Goal: Task Accomplishment & Management: Complete application form

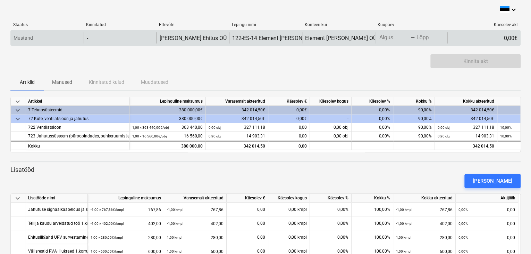
click at [397, 38] on body "keyboard_arrow_down Staatus Kinnitatud Ettevõte Lepingu nimi Konteeri kui Kuupä…" at bounding box center [265, 127] width 531 height 254
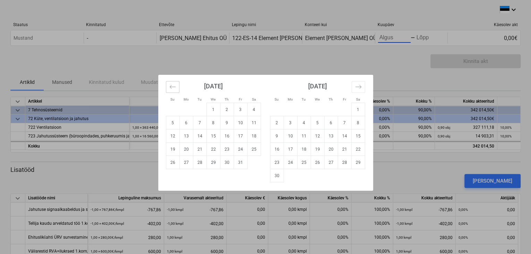
click at [171, 88] on icon "Move backward to switch to the previous month." at bounding box center [172, 86] width 6 height 3
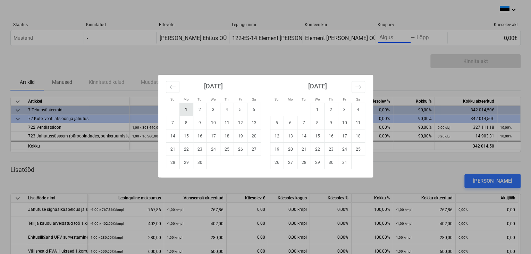
click at [184, 110] on td "1" at bounding box center [187, 109] width 14 height 13
type input "[DATE]"
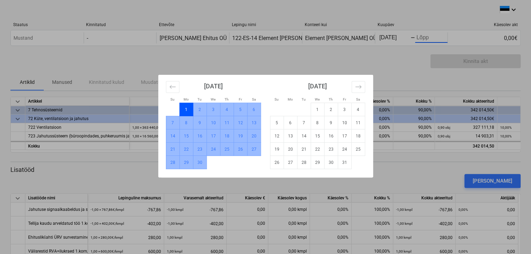
click at [201, 164] on td "30" at bounding box center [200, 162] width 14 height 13
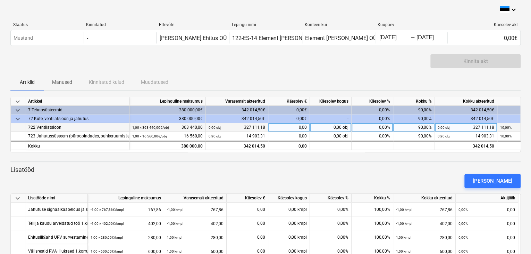
click at [384, 126] on div "0,00%" at bounding box center [373, 127] width 42 height 9
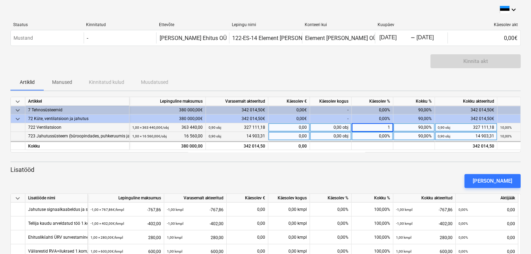
type input "10"
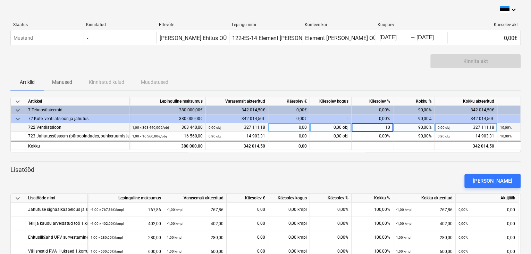
click at [391, 160] on div "keyboard_arrow_down Artikkel Lepinguline maksumus Varasemalt akteeritud Käesole…" at bounding box center [265, 234] width 511 height 274
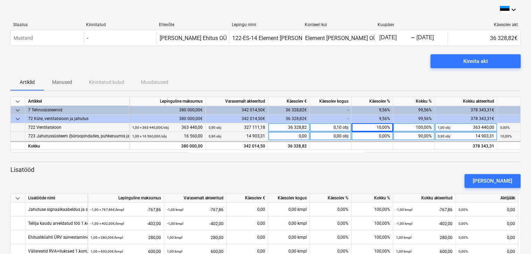
click at [382, 136] on div "0,00%" at bounding box center [373, 136] width 42 height 9
type input "10"
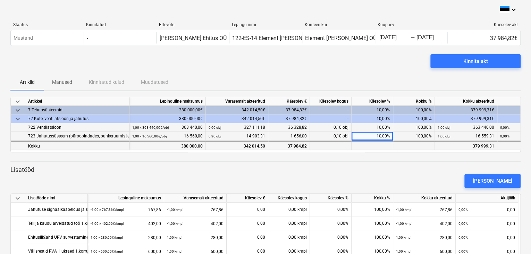
click at [376, 147] on div at bounding box center [373, 145] width 42 height 9
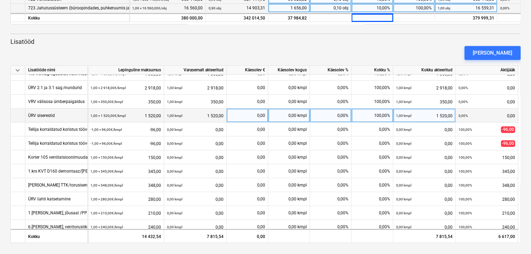
scroll to position [162, 0]
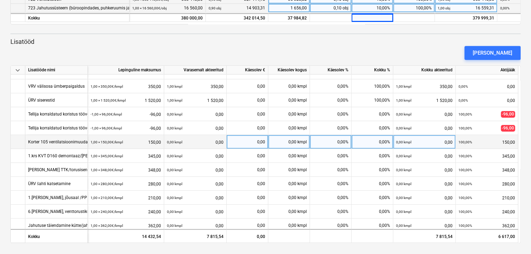
click at [341, 145] on div "0,00%" at bounding box center [331, 142] width 42 height 14
type input "100"
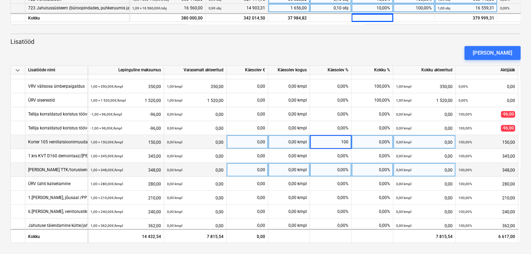
click at [311, 175] on div "0,00%" at bounding box center [331, 170] width 42 height 14
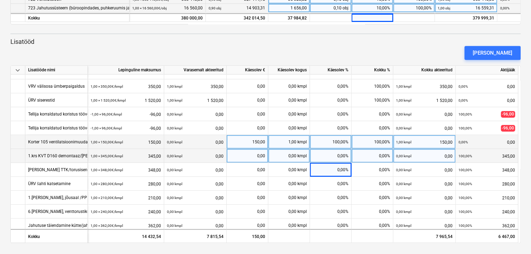
click at [332, 155] on div "0,00%" at bounding box center [331, 156] width 42 height 14
type input "100"
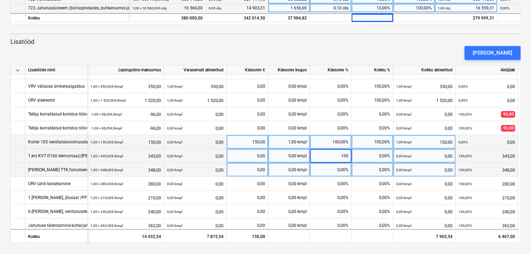
click at [332, 168] on div "0,00%" at bounding box center [331, 170] width 42 height 14
click at [339, 171] on div "0,00%" at bounding box center [331, 170] width 42 height 14
type input "100"
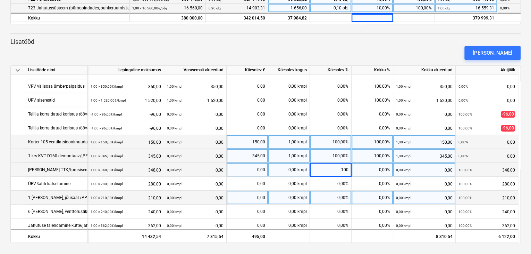
click at [339, 197] on div "0,00%" at bounding box center [331, 197] width 42 height 14
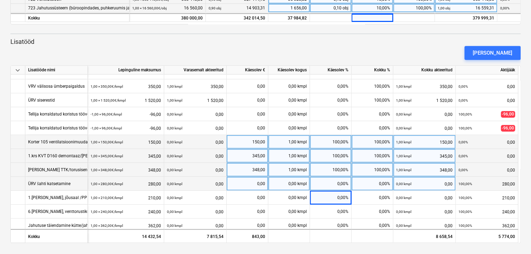
click at [339, 187] on div "0,00%" at bounding box center [331, 183] width 42 height 14
type input "100"
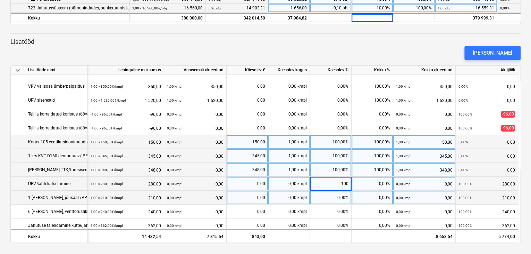
click at [297, 202] on div "0,00 kmpl" at bounding box center [289, 197] width 42 height 14
click at [337, 196] on div "0,00%" at bounding box center [331, 197] width 42 height 14
type input "100"
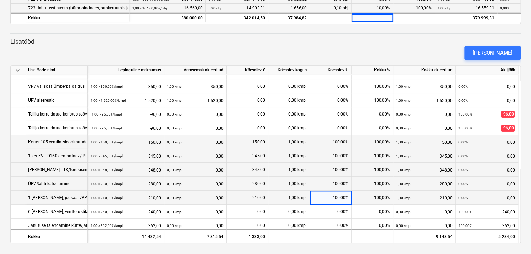
click at [314, 176] on div "100,00%" at bounding box center [331, 183] width 42 height 14
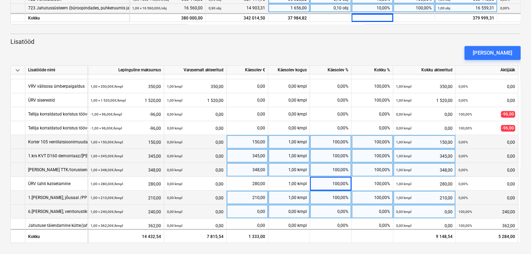
click at [343, 212] on div "0,00%" at bounding box center [331, 211] width 42 height 14
type input "100"
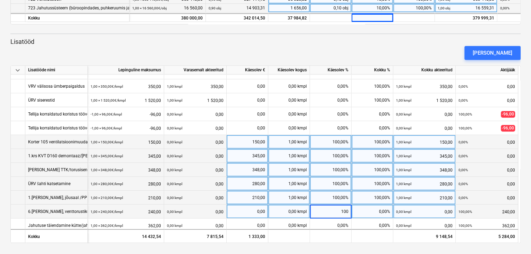
click at [337, 184] on div "100,00%" at bounding box center [331, 183] width 42 height 14
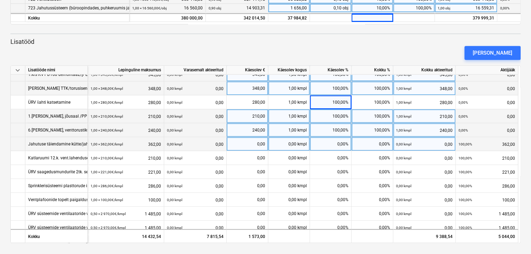
click at [333, 146] on div "0,00%" at bounding box center [331, 144] width 42 height 14
type input "100"
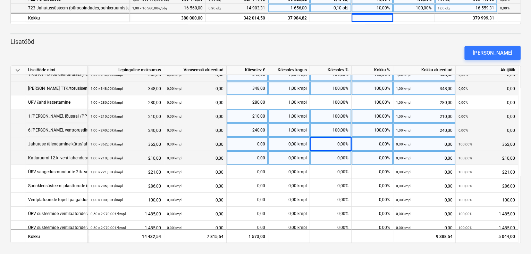
click at [332, 160] on div "0,00%" at bounding box center [331, 158] width 42 height 14
click at [333, 159] on div "0,00%" at bounding box center [331, 158] width 42 height 14
type input "100"
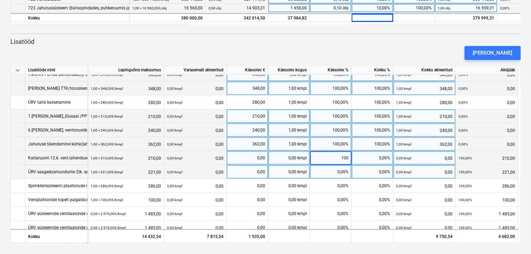
click at [329, 166] on div "0,00%" at bounding box center [331, 172] width 42 height 14
click at [333, 171] on div "0,00%" at bounding box center [331, 172] width 42 height 14
type input "100"
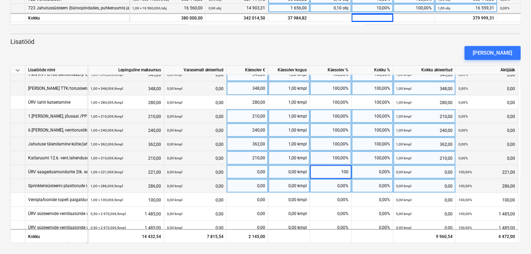
click at [341, 179] on div "0,00%" at bounding box center [331, 186] width 42 height 14
click at [340, 184] on div "0,00%" at bounding box center [331, 186] width 42 height 14
type input "100"
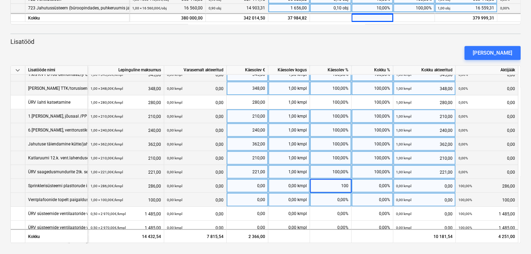
click at [298, 195] on div "0,00 kmpl" at bounding box center [289, 199] width 42 height 14
click at [332, 195] on div "0,00%" at bounding box center [331, 199] width 42 height 14
type input "100"
click at [328, 179] on div "100,00%" at bounding box center [331, 186] width 42 height 14
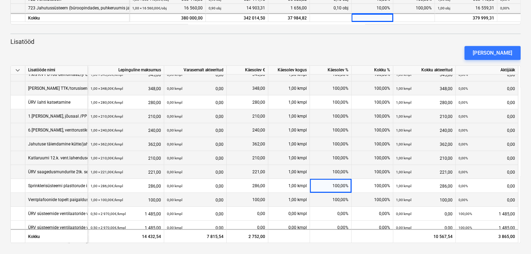
scroll to position [265, 0]
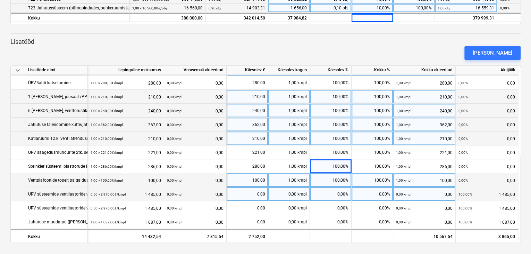
click at [331, 188] on div "0,00%" at bounding box center [331, 194] width 42 height 14
type input "100"
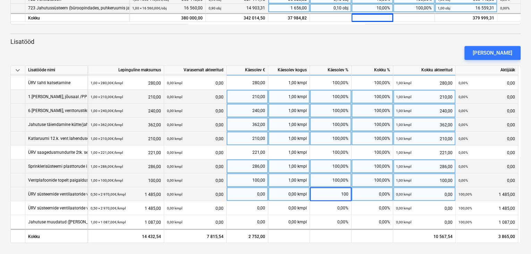
click at [340, 167] on div "100,00%" at bounding box center [331, 166] width 42 height 14
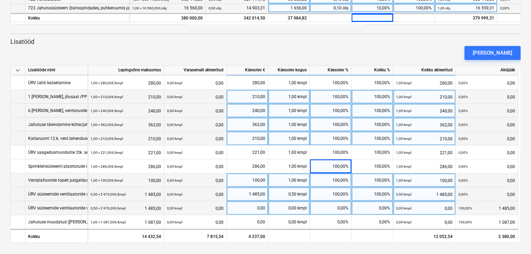
click at [337, 205] on div "0,00%" at bounding box center [331, 208] width 42 height 14
type input "100"
click at [335, 180] on div "100,00%" at bounding box center [331, 180] width 42 height 14
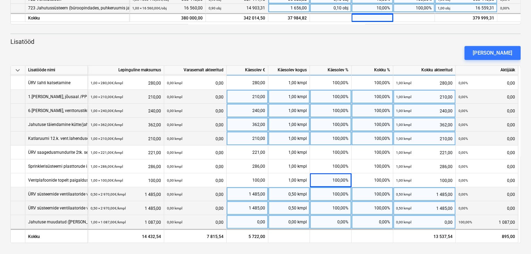
click at [336, 217] on div "0,00%" at bounding box center [331, 222] width 42 height 14
type input "100"
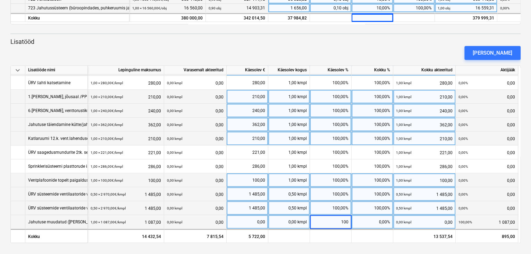
click at [337, 178] on div "100,00%" at bounding box center [331, 180] width 42 height 14
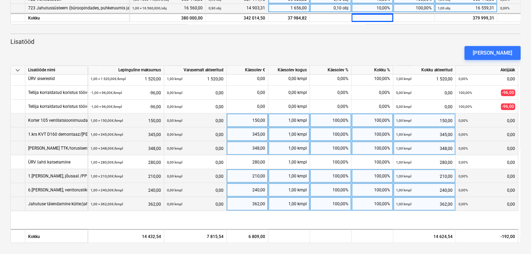
scroll to position [103, 0]
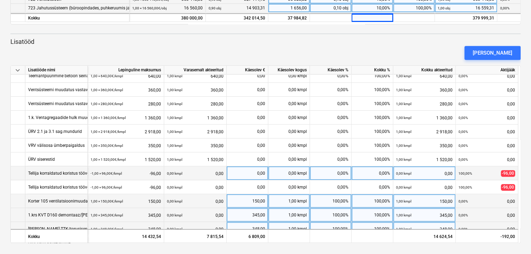
click at [385, 174] on div "0,00%" at bounding box center [373, 173] width 42 height 14
type input "100"
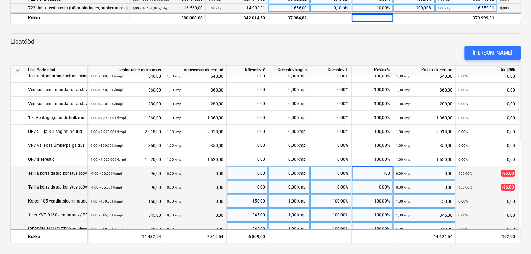
click at [381, 182] on div "0,00%" at bounding box center [373, 187] width 42 height 14
click at [383, 184] on div "0,00%" at bounding box center [373, 187] width 42 height 14
type input "100"
click at [383, 168] on div "100,00%" at bounding box center [373, 173] width 42 height 14
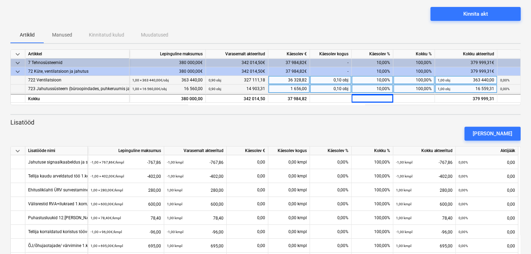
scroll to position [0, 0]
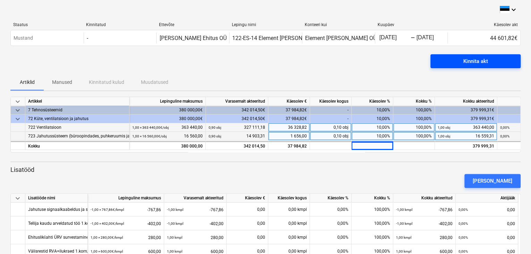
click at [481, 64] on div "Kinnita akt" at bounding box center [476, 61] width 25 height 9
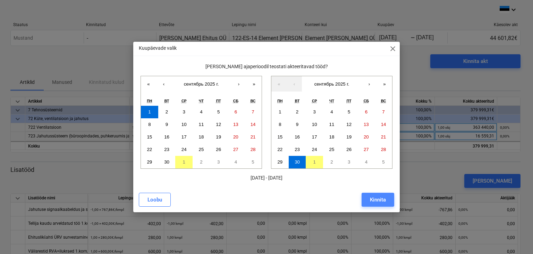
click at [379, 201] on div "Kinnita" at bounding box center [378, 199] width 16 height 9
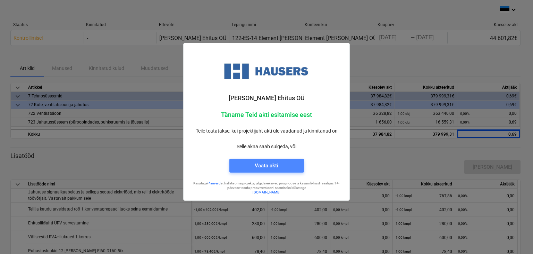
click at [288, 161] on span "Vaata akti" at bounding box center [267, 165] width 58 height 9
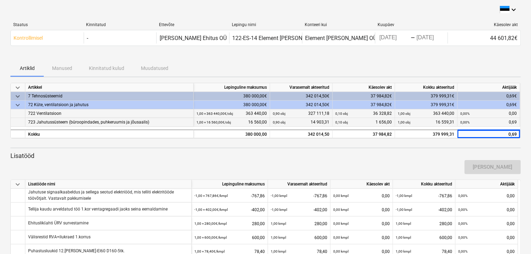
drag, startPoint x: 517, startPoint y: 0, endPoint x: 245, endPoint y: 60, distance: 278.8
click at [245, 60] on div "Artiklid Manused Kinnitatud kulud Muudatused" at bounding box center [265, 68] width 511 height 17
